Goal: Task Accomplishment & Management: Complete application form

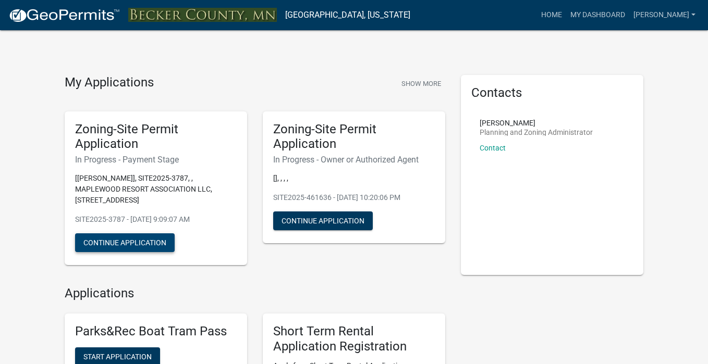
click at [91, 241] on button "Continue Application" at bounding box center [125, 243] width 100 height 19
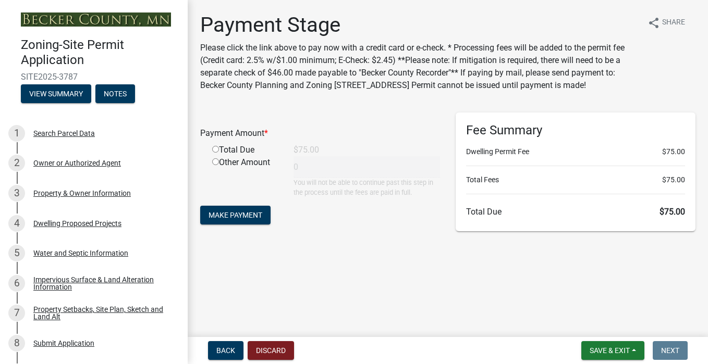
click at [215, 153] on input "radio" at bounding box center [215, 149] width 7 height 7
radio input "true"
type input "75"
click at [70, 97] on button "View Summary" at bounding box center [56, 93] width 70 height 19
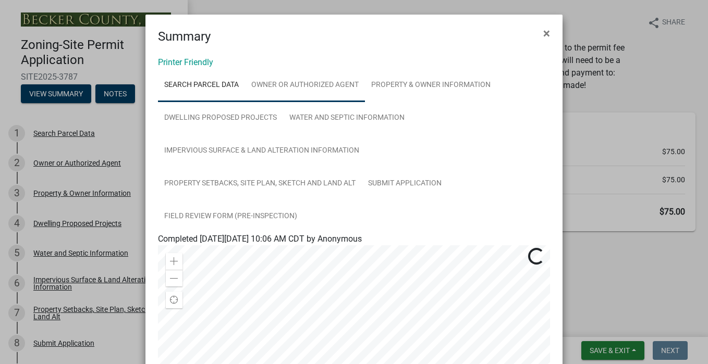
click at [307, 82] on link "Owner or Authorized Agent" at bounding box center [305, 85] width 120 height 33
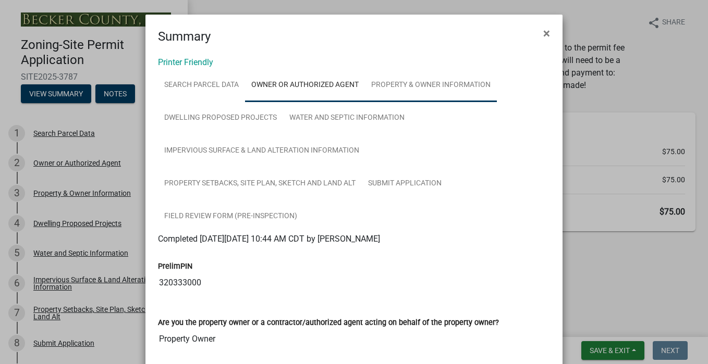
click at [453, 83] on link "Property & Owner Information" at bounding box center [431, 85] width 132 height 33
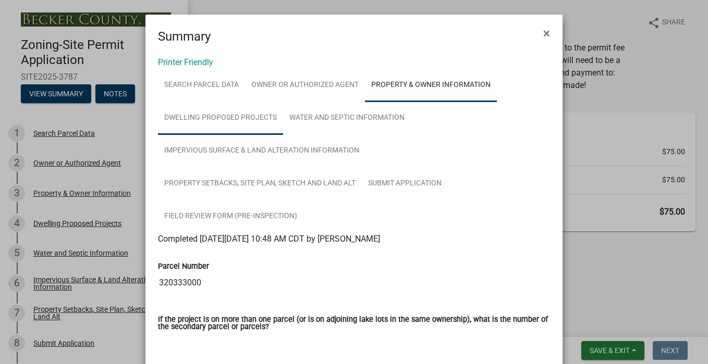
click at [248, 114] on link "Dwelling Proposed Projects" at bounding box center [220, 118] width 125 height 33
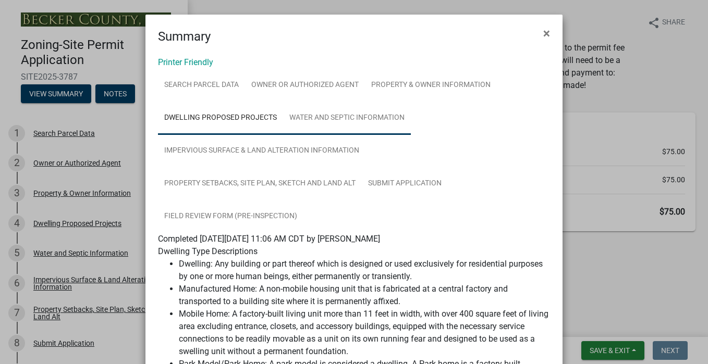
click at [357, 117] on link "Water and Septic Information" at bounding box center [347, 118] width 128 height 33
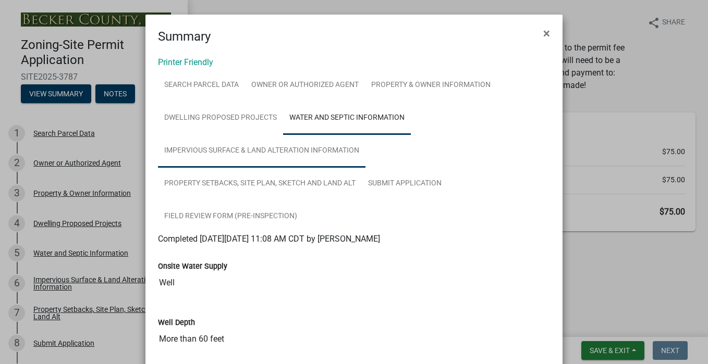
click at [224, 152] on link "Impervious Surface & Land Alteration Information" at bounding box center [261, 150] width 207 height 33
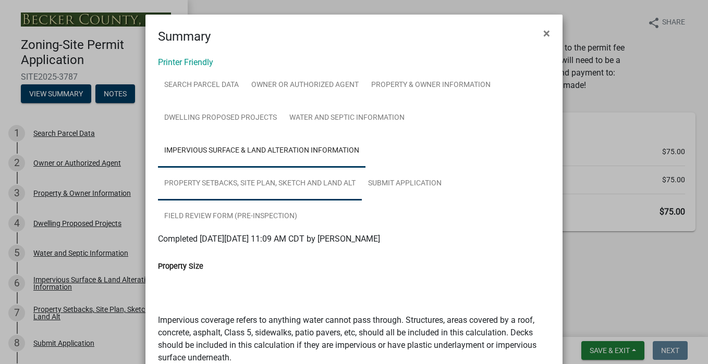
click at [299, 182] on link "Property Setbacks, Site Plan, Sketch and Land Alt" at bounding box center [260, 183] width 204 height 33
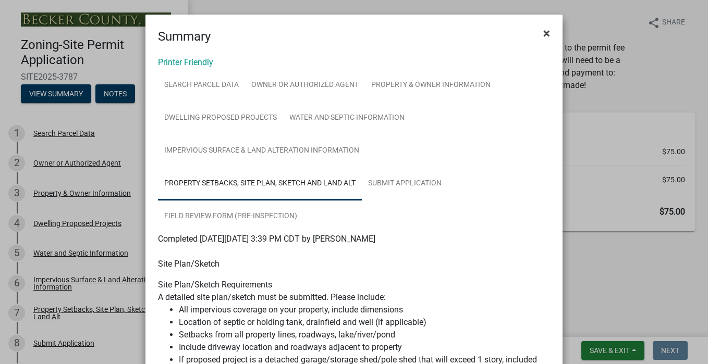
click at [548, 33] on span "×" at bounding box center [546, 33] width 7 height 15
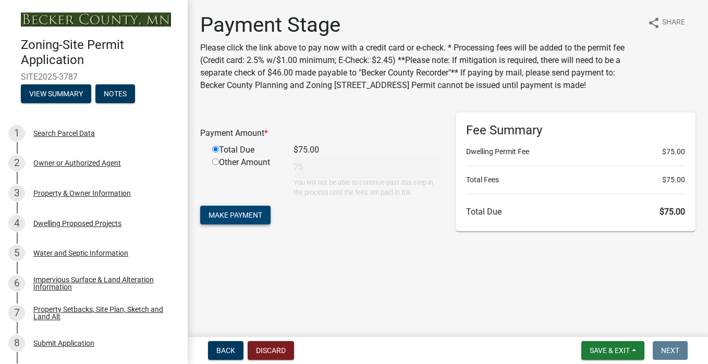
click at [244, 219] on span "Make Payment" at bounding box center [236, 215] width 54 height 8
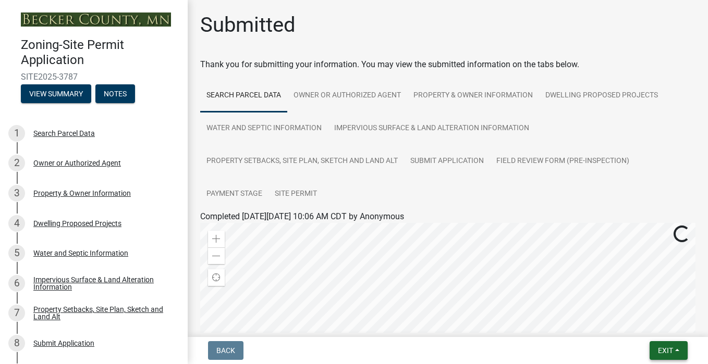
click at [663, 353] on span "Exit" at bounding box center [665, 351] width 15 height 8
click at [631, 326] on button "Save & Exit" at bounding box center [646, 323] width 83 height 25
